Goal: Register for event/course

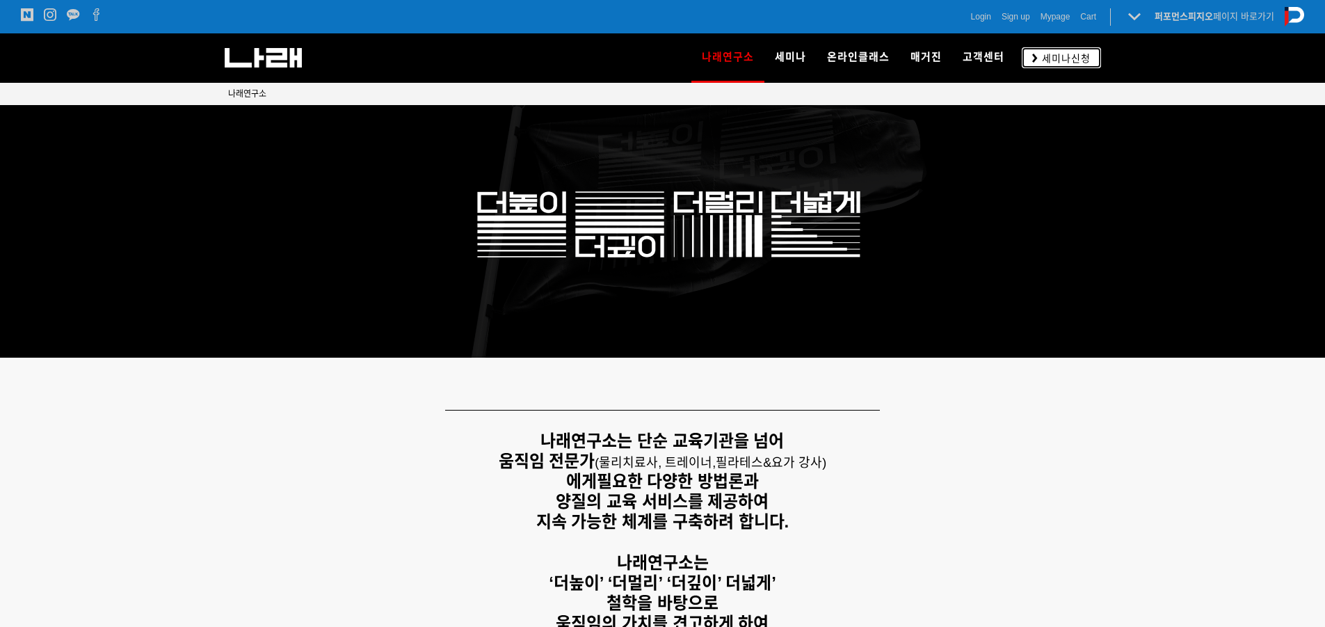
click at [1072, 61] on span "세미나신청" at bounding box center [1064, 58] width 53 height 14
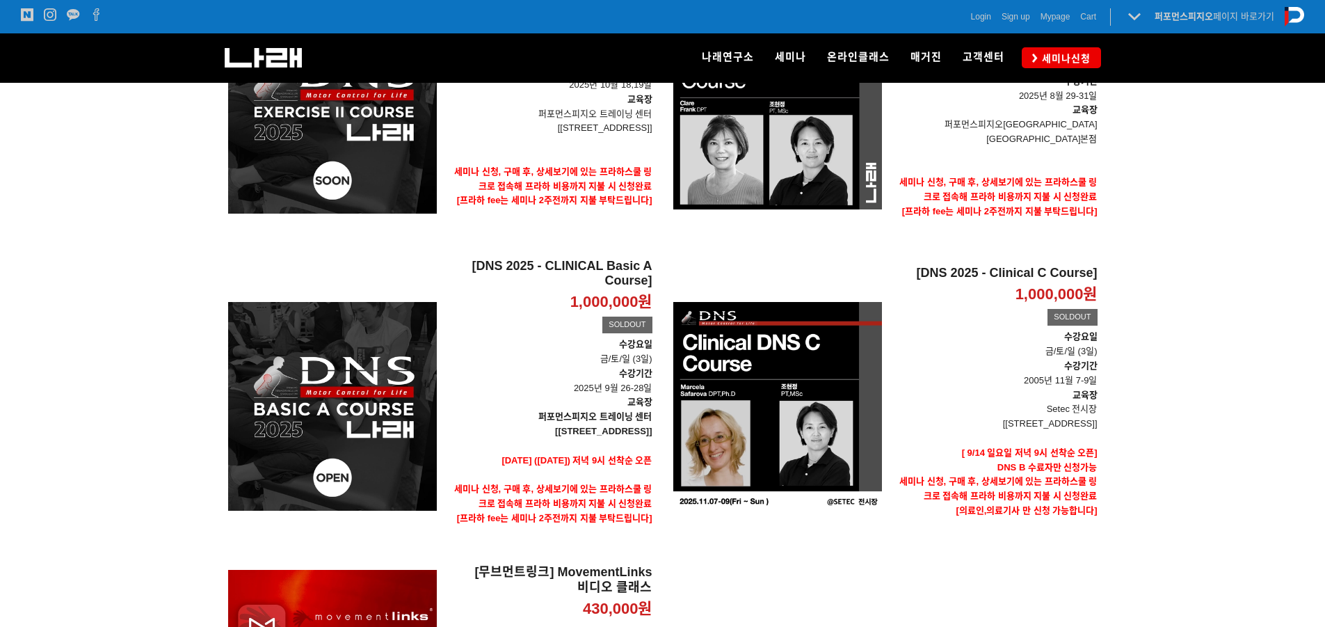
scroll to position [464, 0]
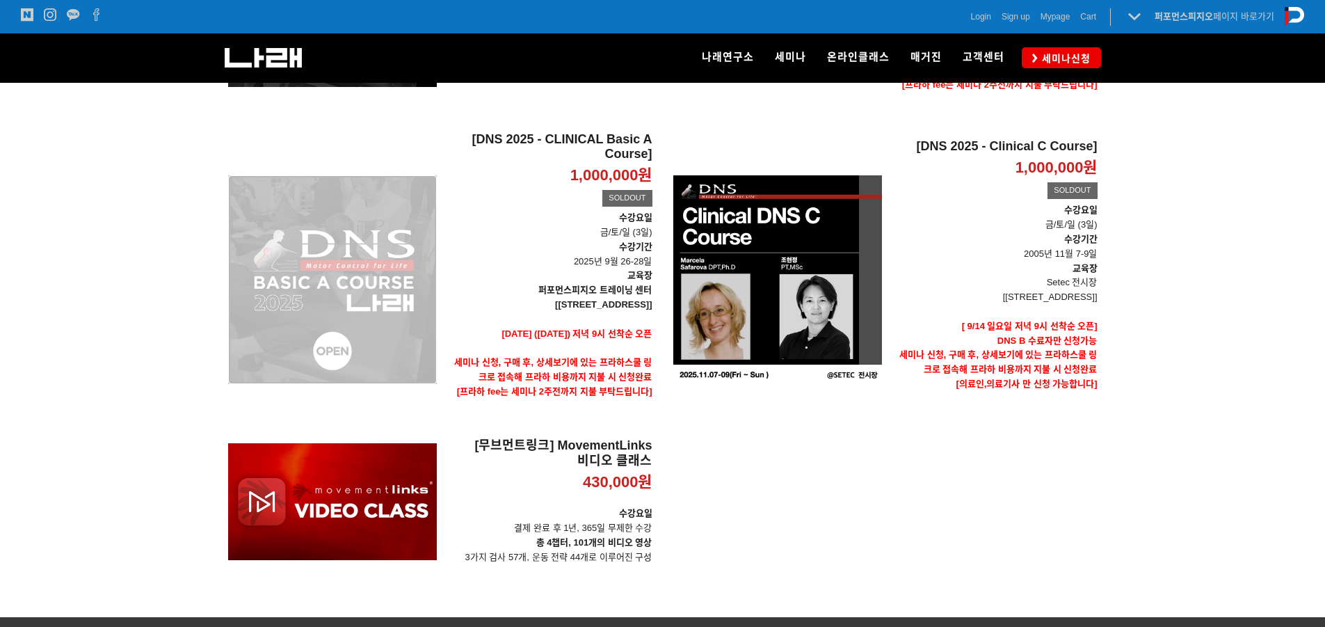
click at [346, 253] on div "[DNS 2025 - CLINICAL Basic A Course] 1,000,000원 TIME SALE SOLDOUT" at bounding box center [332, 279] width 209 height 296
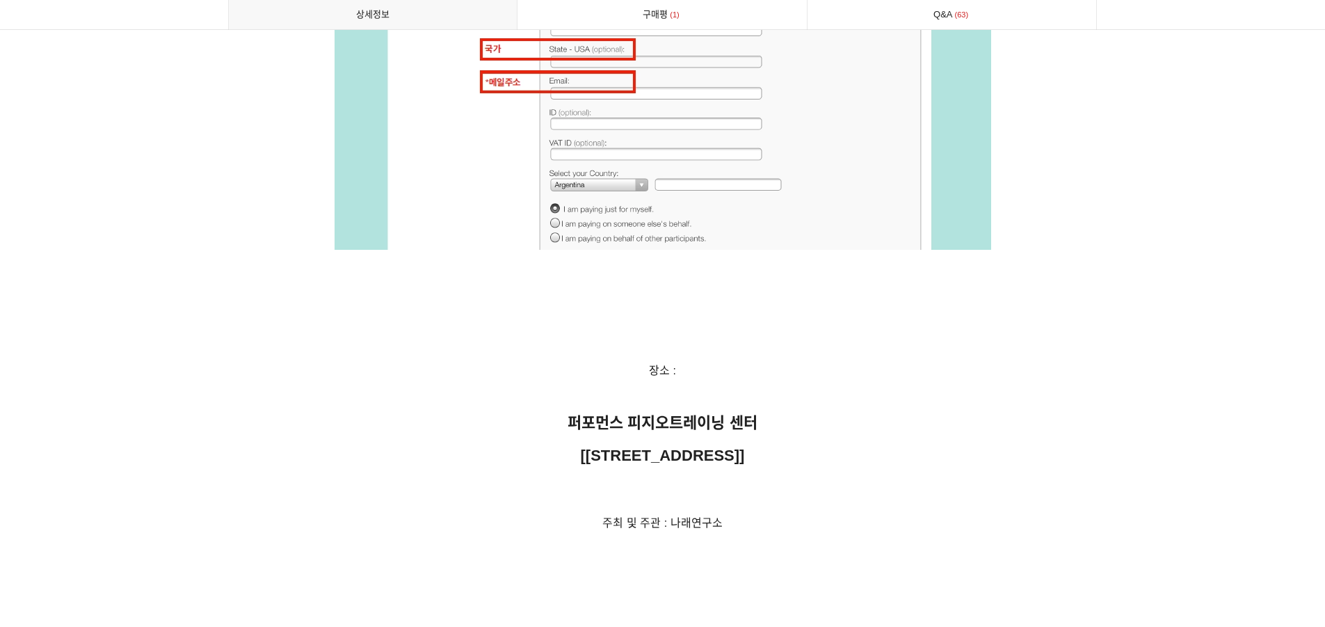
scroll to position [6725, 0]
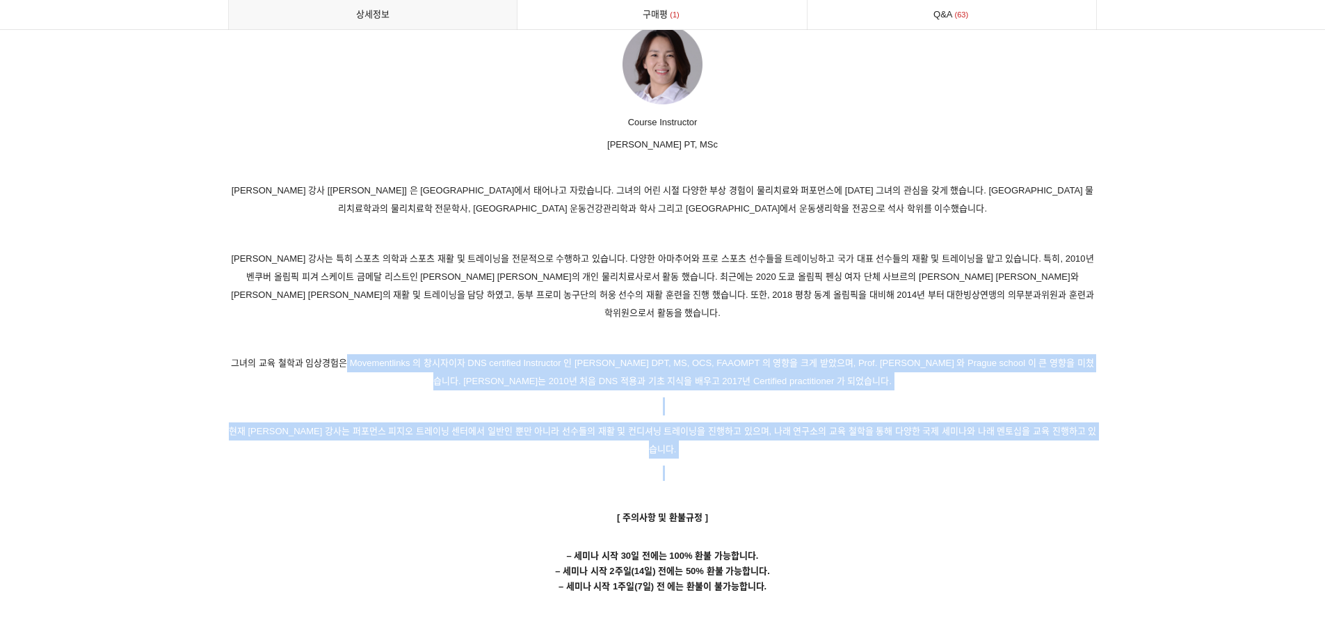
drag, startPoint x: 344, startPoint y: 327, endPoint x: 1084, endPoint y: 433, distance: 747.1
drag, startPoint x: 1084, startPoint y: 433, endPoint x: 1095, endPoint y: 430, distance: 11.5
click at [1085, 488] on p at bounding box center [663, 495] width 870 height 15
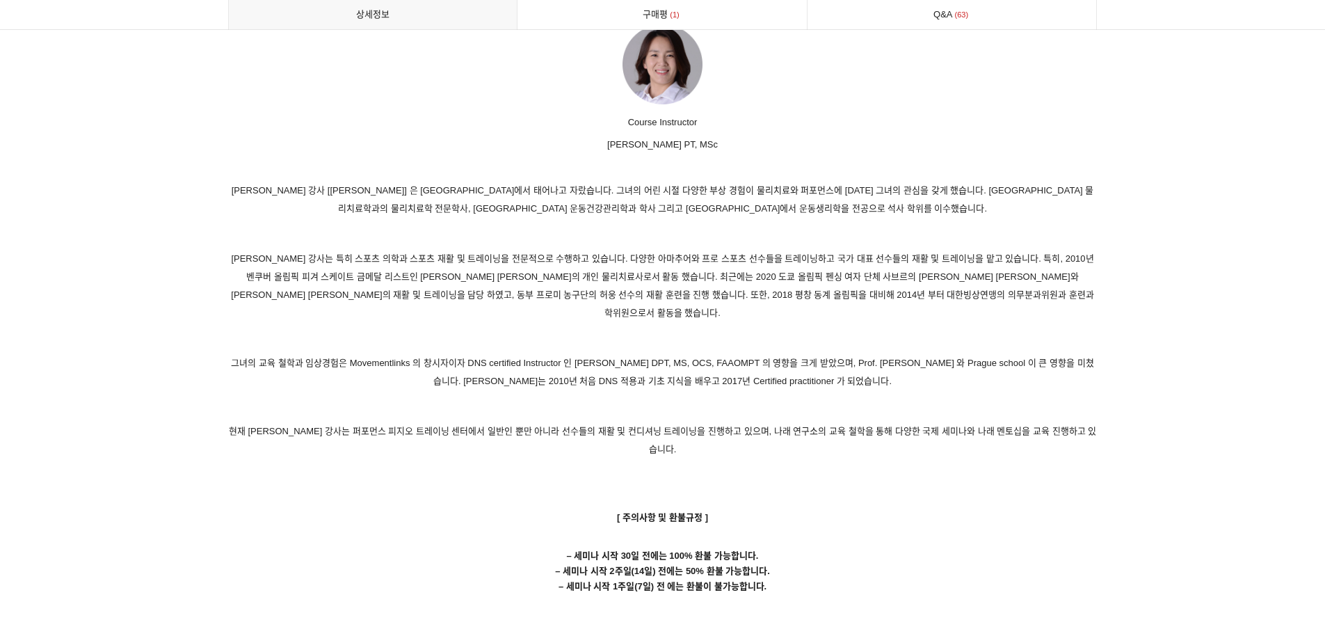
drag, startPoint x: 1129, startPoint y: 418, endPoint x: 1065, endPoint y: 399, distance: 66.7
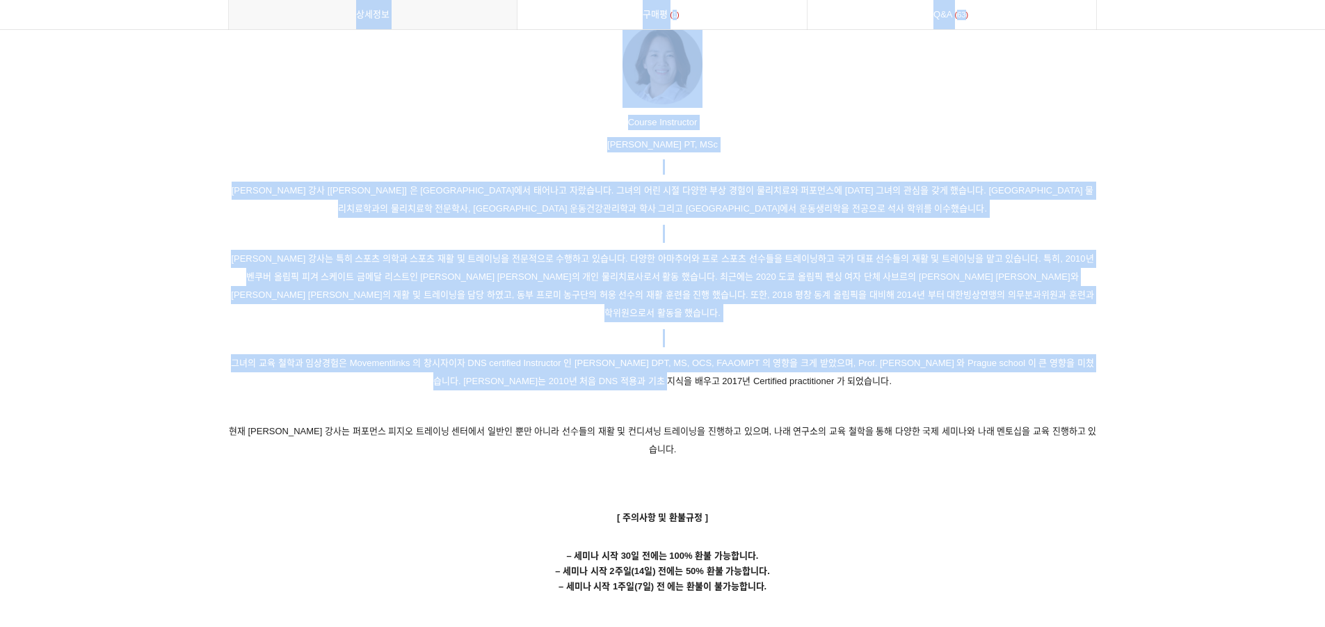
drag, startPoint x: 1144, startPoint y: 405, endPoint x: 685, endPoint y: 346, distance: 462.2
click at [685, 354] on p "그녀의 교육 철학과 임상경험은 Movementlinks 의 창시자이자 DNS certified Instructor 인 [PERSON_NAME]…" at bounding box center [663, 372] width 870 height 36
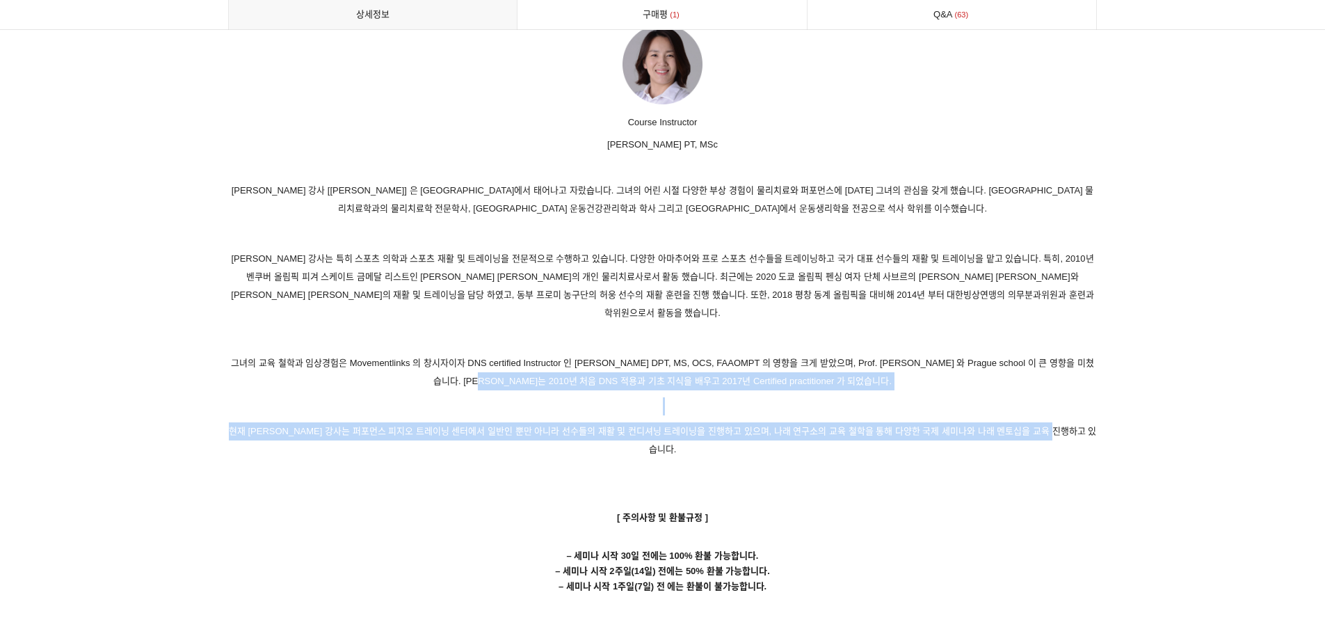
drag, startPoint x: 491, startPoint y: 344, endPoint x: 1137, endPoint y: 408, distance: 649.5
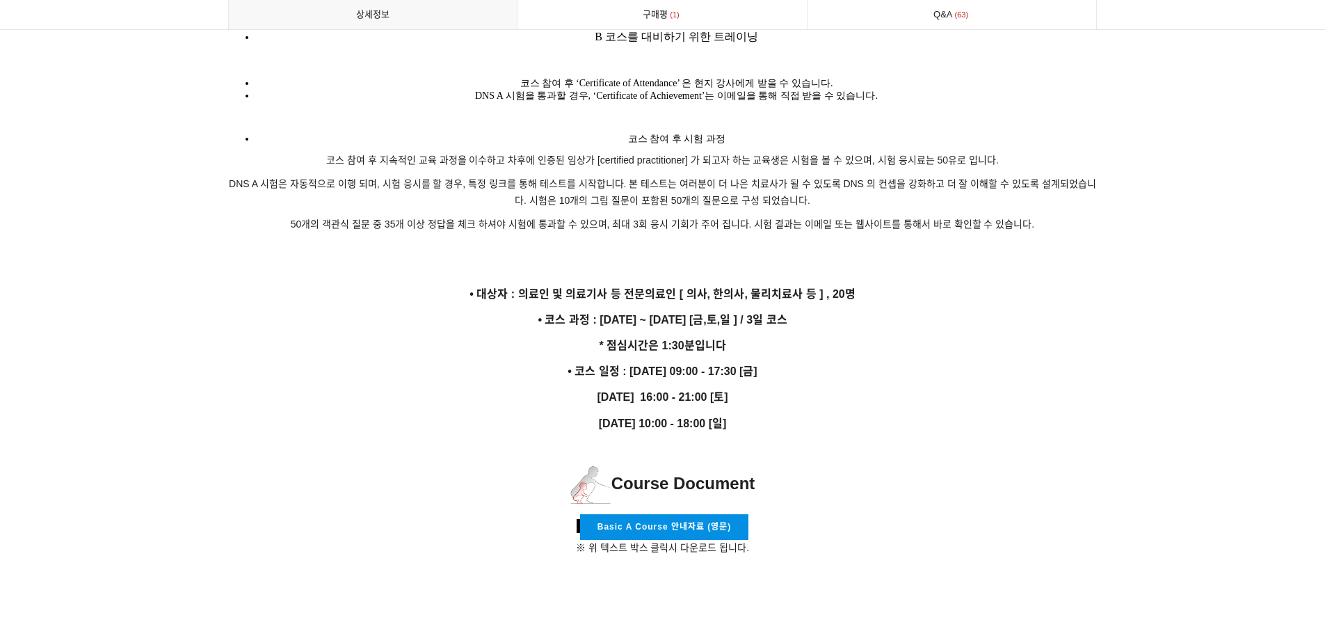
scroll to position [2319, 0]
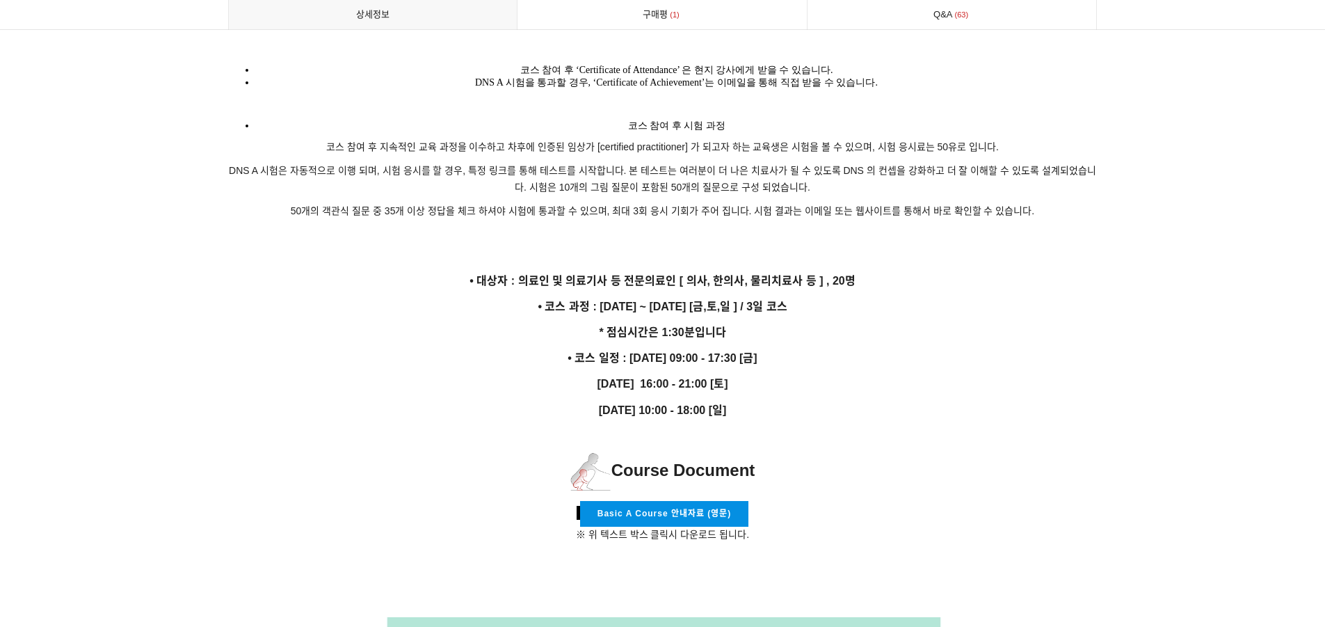
drag, startPoint x: 616, startPoint y: 341, endPoint x: 799, endPoint y: 400, distance: 192.3
click at [799, 401] on p "[DATE] 10:00 - 18:00 [일]" at bounding box center [663, 410] width 870 height 19
drag, startPoint x: 769, startPoint y: 397, endPoint x: 587, endPoint y: 338, distance: 191.4
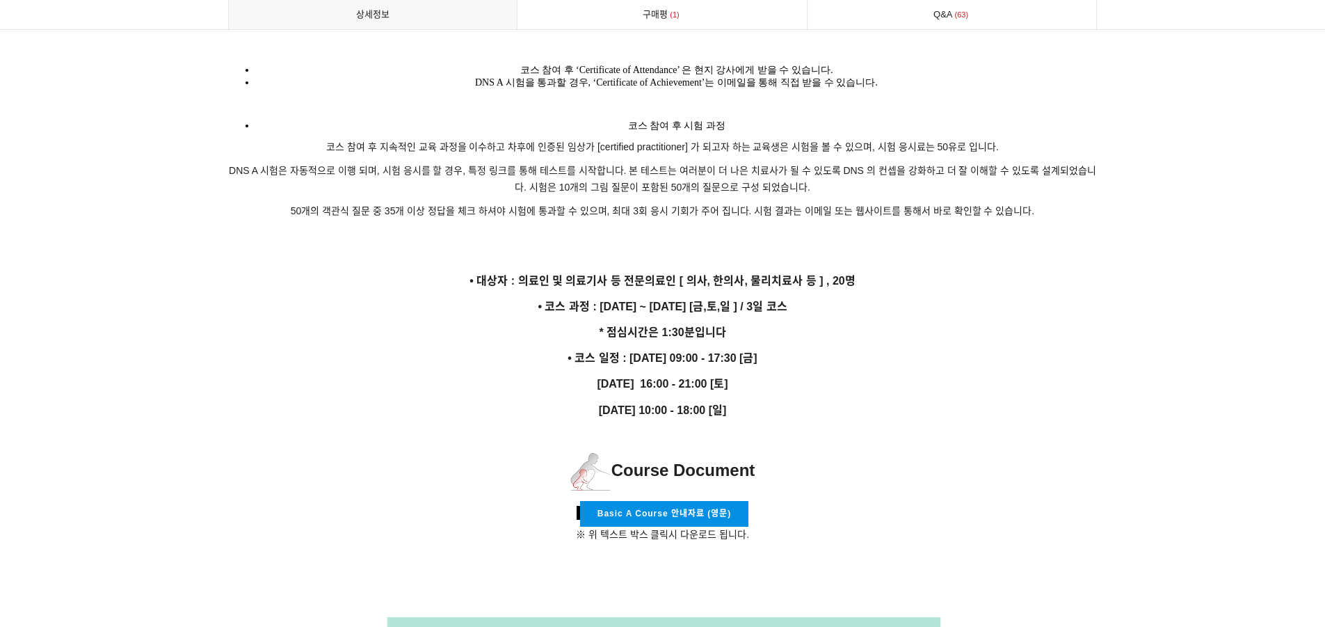
click at [587, 352] on strong "• 코스 일정 : [DATE] 09:00 - 17:30 [금]" at bounding box center [662, 358] width 189 height 12
drag, startPoint x: 550, startPoint y: 339, endPoint x: 818, endPoint y: 392, distance: 273.0
click at [818, 401] on p "[DATE] 10:00 - 18:00 [일]" at bounding box center [663, 410] width 870 height 19
drag, startPoint x: 810, startPoint y: 401, endPoint x: 882, endPoint y: 424, distance: 75.9
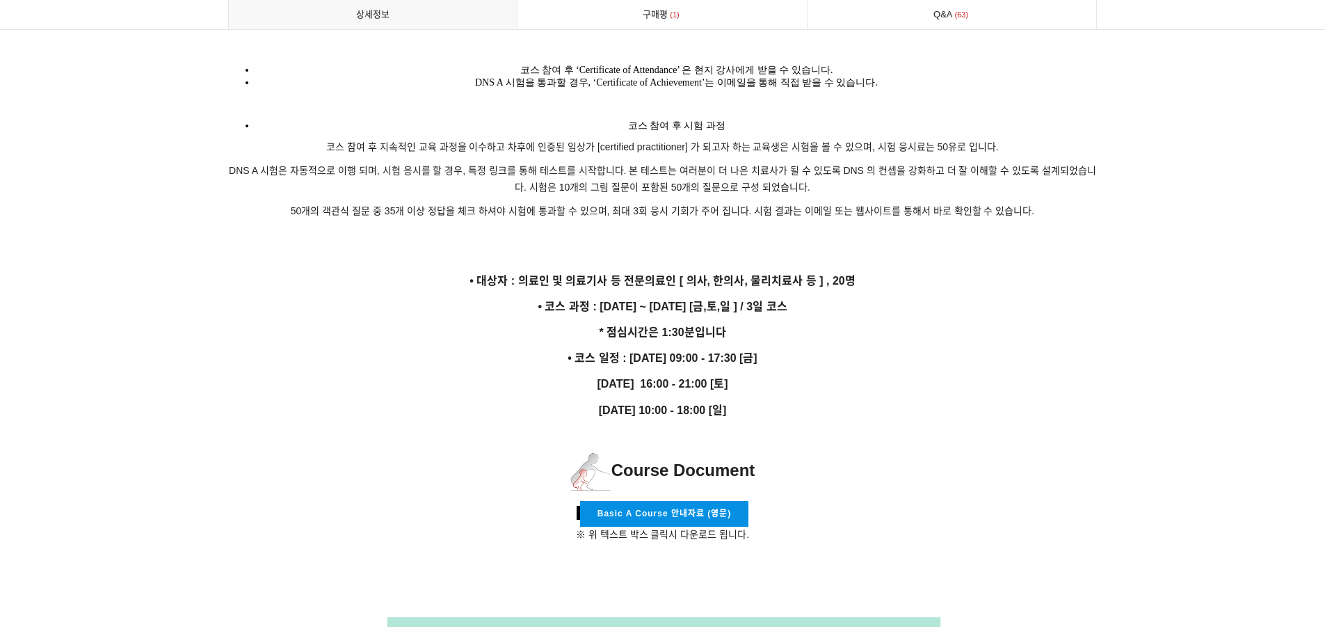
click at [811, 401] on p "[DATE] 10:00 - 18:00 [일]" at bounding box center [663, 410] width 870 height 19
drag, startPoint x: 790, startPoint y: 386, endPoint x: 864, endPoint y: 414, distance: 78.8
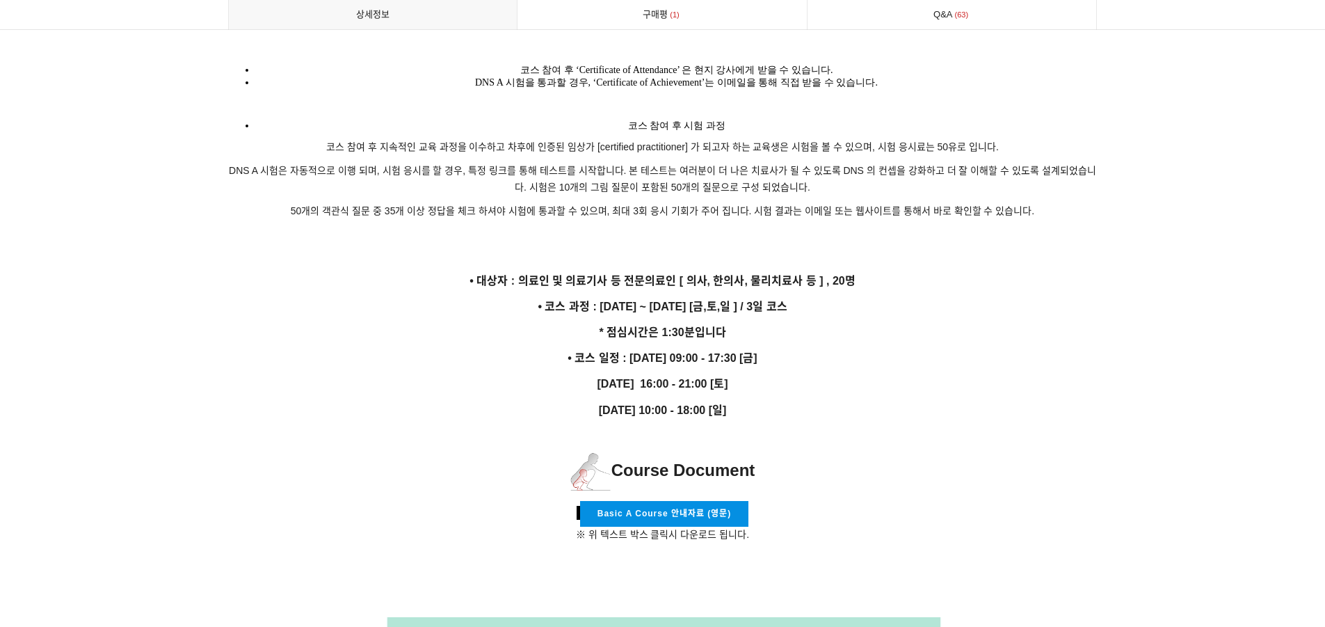
click at [864, 426] on p at bounding box center [663, 433] width 870 height 15
drag, startPoint x: 774, startPoint y: 377, endPoint x: 853, endPoint y: 392, distance: 80.0
click at [856, 401] on p "[DATE] 10:00 - 18:00 [일]" at bounding box center [663, 410] width 870 height 19
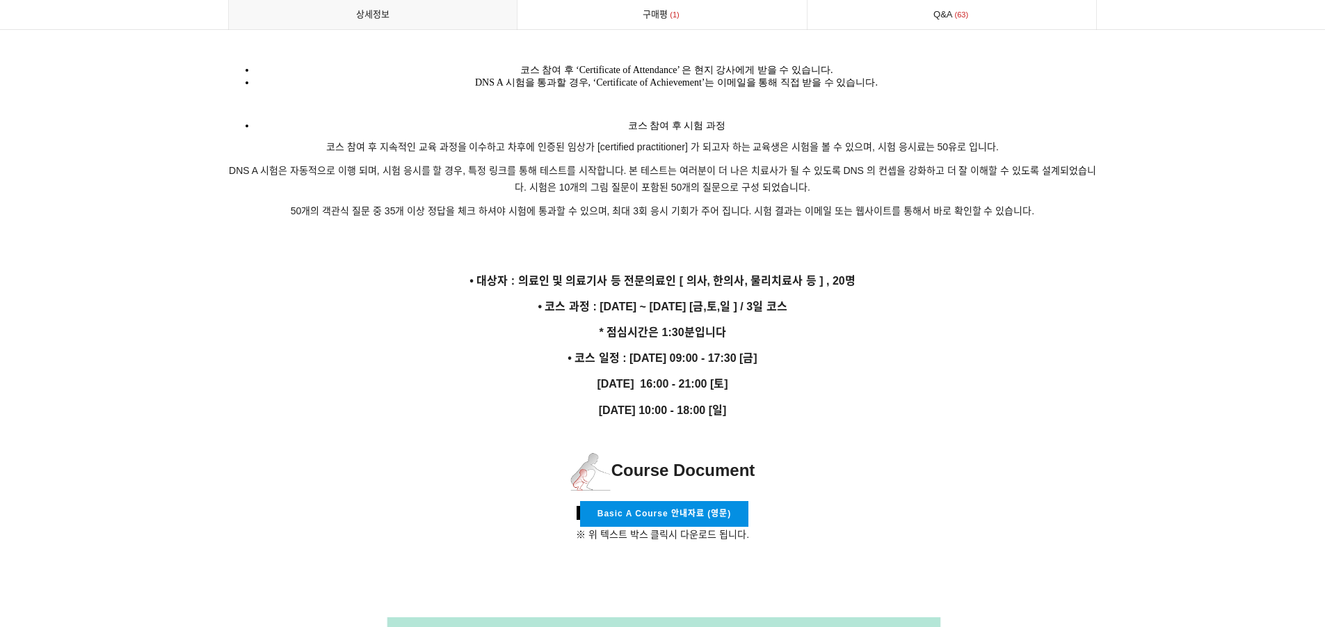
drag, startPoint x: 499, startPoint y: 263, endPoint x: 854, endPoint y: 402, distance: 381.1
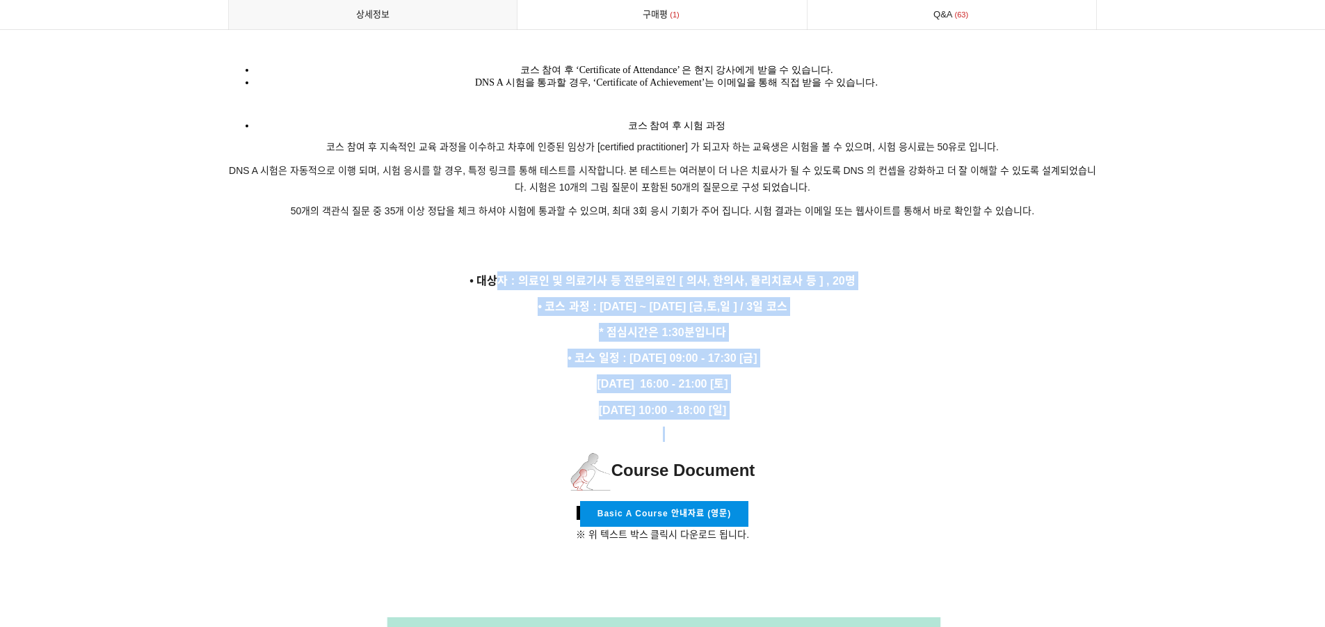
drag, startPoint x: 792, startPoint y: 406, endPoint x: 495, endPoint y: 269, distance: 327.5
click at [495, 271] on p "• 대상자 : 의료인 및 의료기사 등 전문의료인 [ 의사, 한의사, 물리치료사 등 ] , 20명" at bounding box center [663, 280] width 870 height 19
drag, startPoint x: 492, startPoint y: 261, endPoint x: 784, endPoint y: 388, distance: 318.5
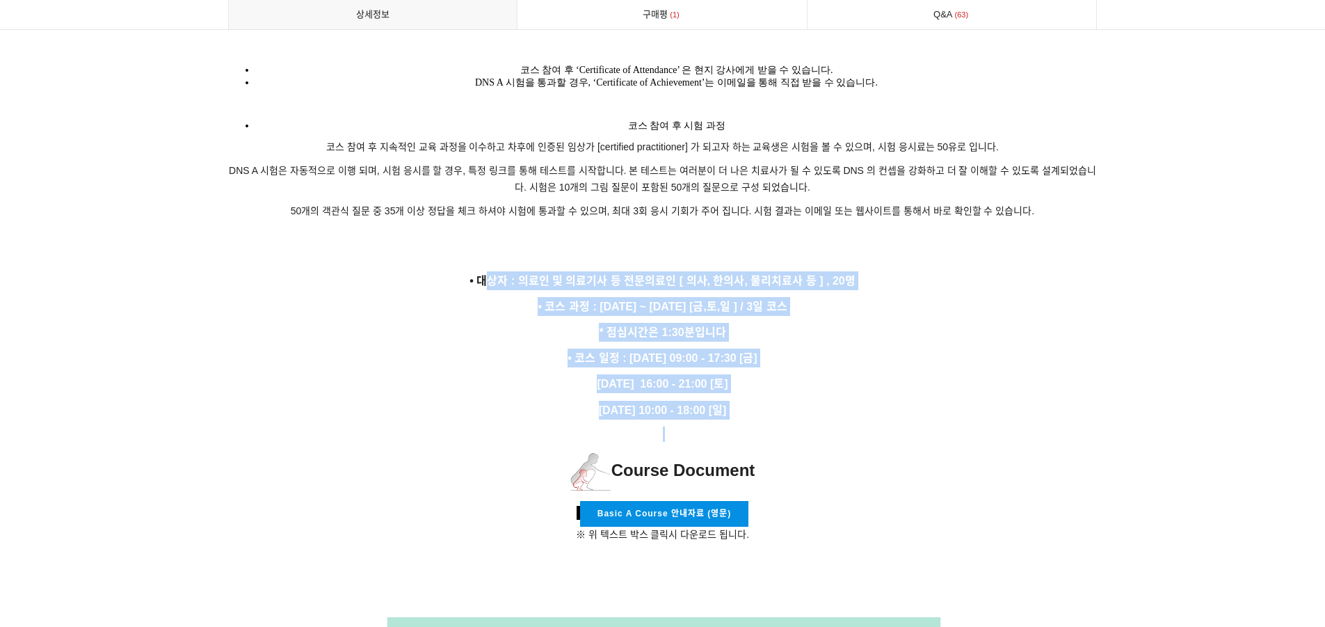
click at [784, 401] on p "[DATE] 10:00 - 18:00 [일]" at bounding box center [663, 410] width 870 height 19
drag, startPoint x: 805, startPoint y: 395, endPoint x: 814, endPoint y: 381, distance: 17.2
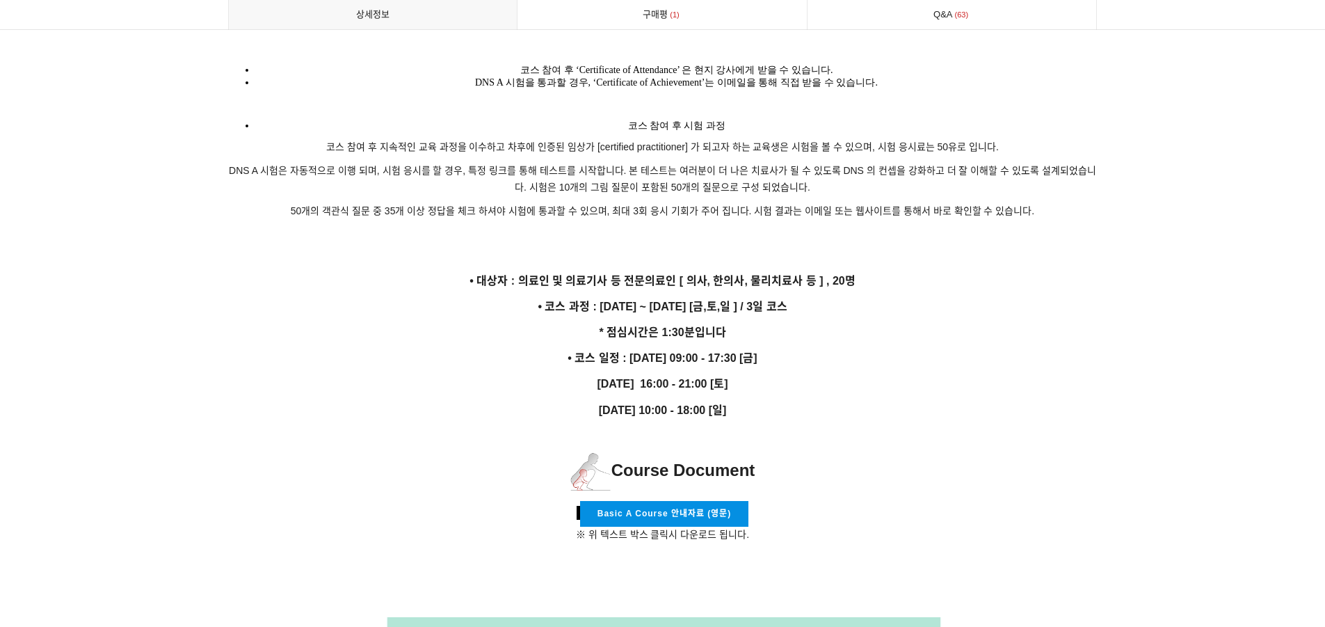
click at [823, 401] on p "[DATE] 10:00 - 18:00 [일]" at bounding box center [663, 410] width 870 height 19
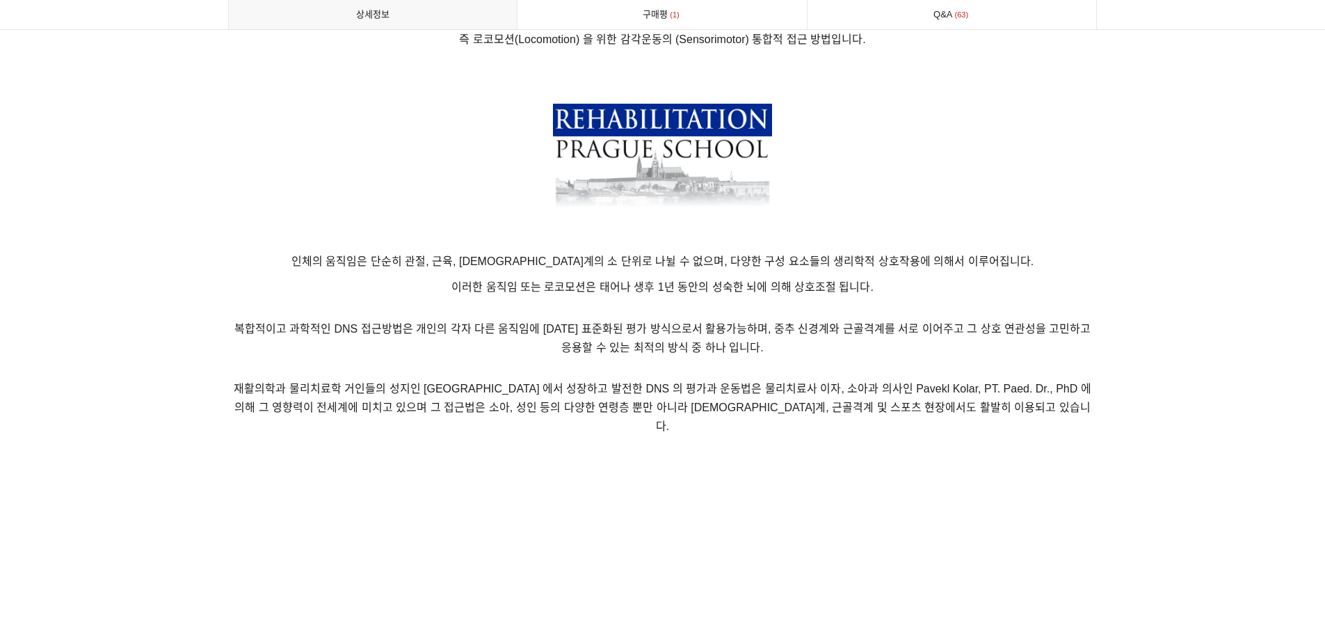
scroll to position [0, 0]
